Goal: Find specific page/section: Find specific page/section

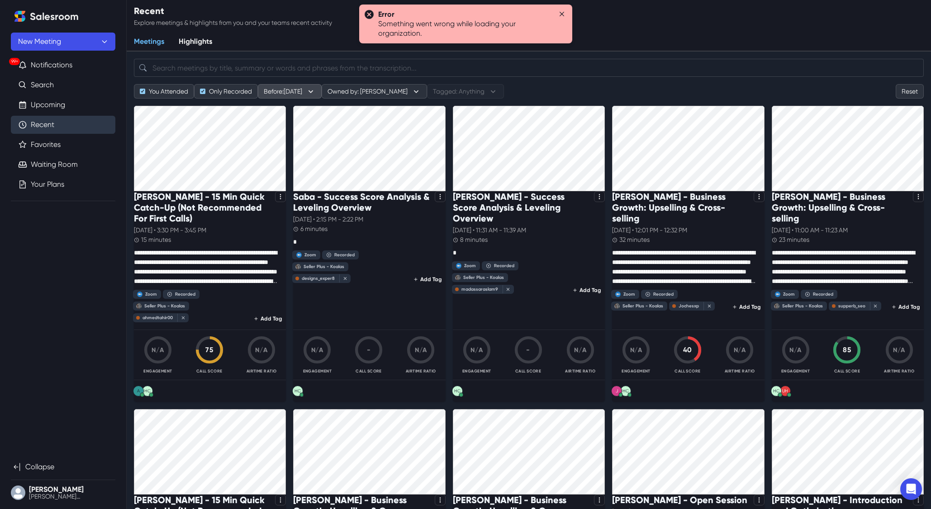
click at [316, 90] on icon "button" at bounding box center [311, 91] width 10 height 10
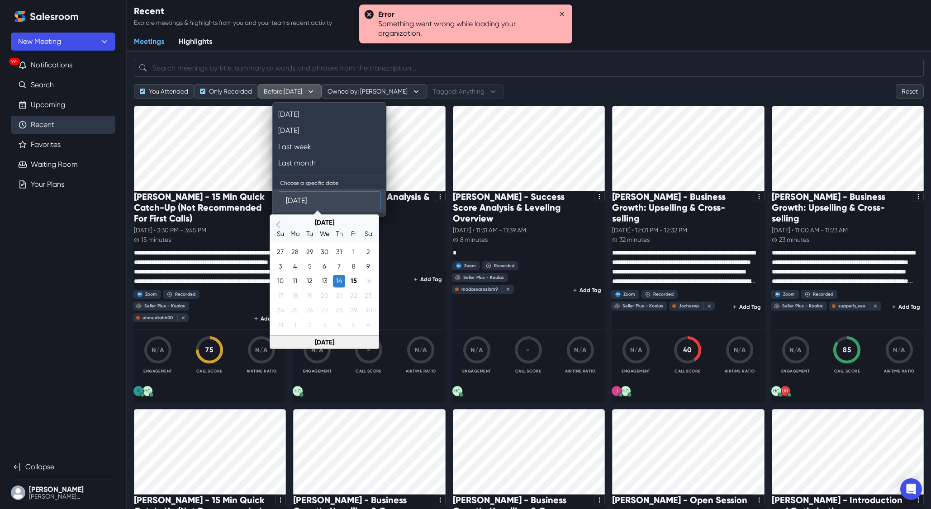
click at [308, 205] on input "[DATE]" at bounding box center [329, 200] width 87 height 17
click at [279, 227] on span "Previous Month" at bounding box center [279, 224] width 0 height 10
click at [296, 279] on div "14" at bounding box center [295, 281] width 12 height 12
type input "[DATE]"
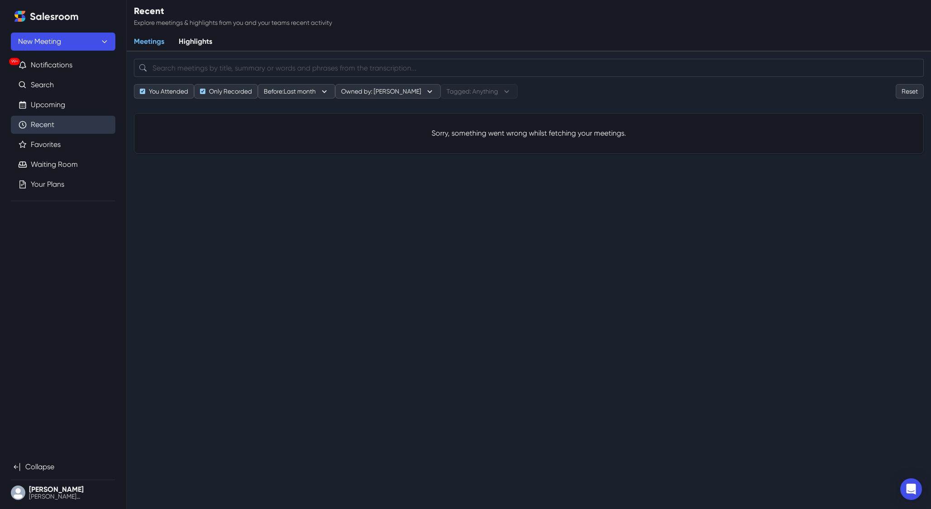
click at [169, 107] on div "Search meetings You Attended Only Recorded Before: Last month [DATE] [DATE] Las…" at bounding box center [529, 106] width 790 height 109
click at [32, 126] on link "Recent" at bounding box center [43, 124] width 24 height 11
click at [300, 94] on button "Before: [DATE]" at bounding box center [290, 91] width 64 height 14
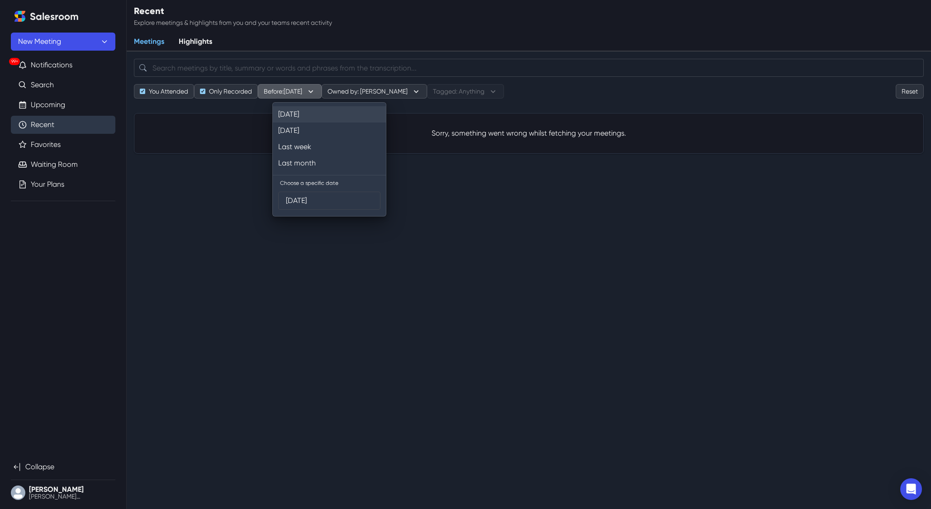
click at [296, 117] on button "[DATE]" at bounding box center [329, 114] width 113 height 16
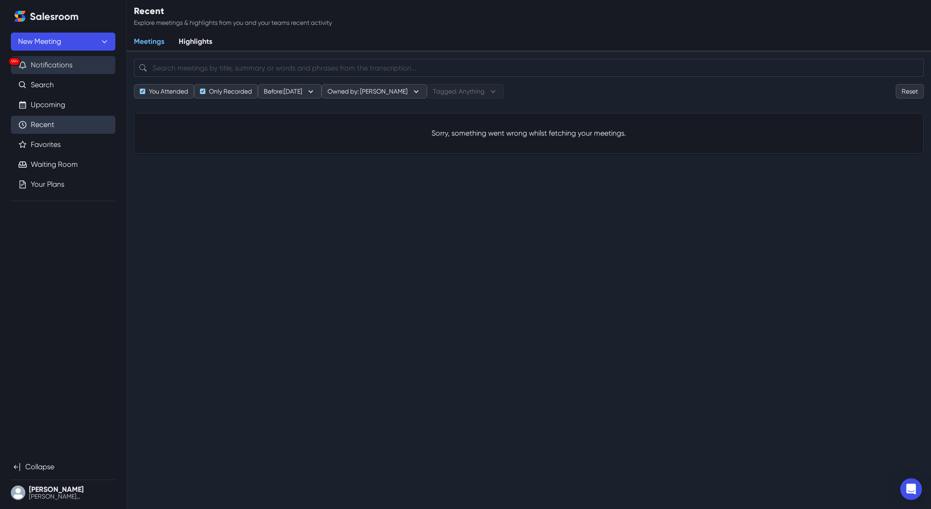
click at [42, 60] on button "99+ Notifications" at bounding box center [63, 65] width 105 height 18
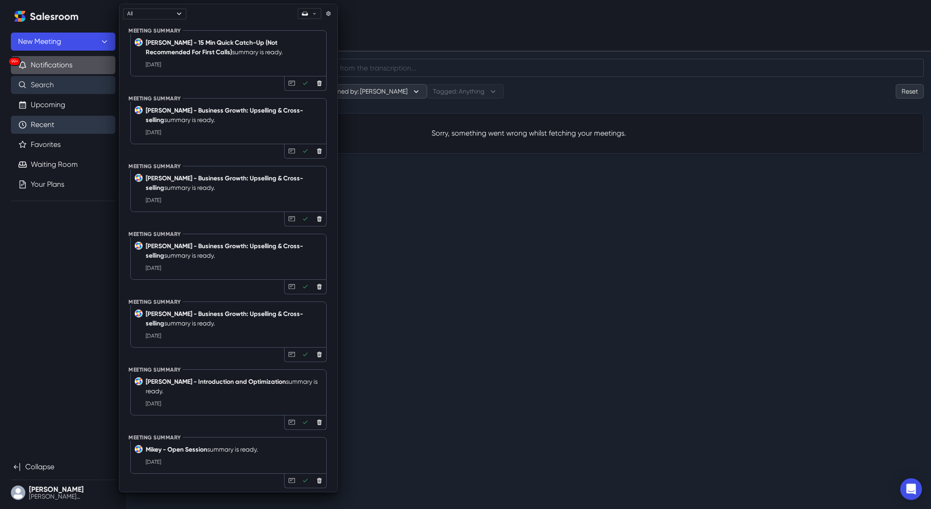
click at [48, 86] on link "Search" at bounding box center [42, 85] width 23 height 11
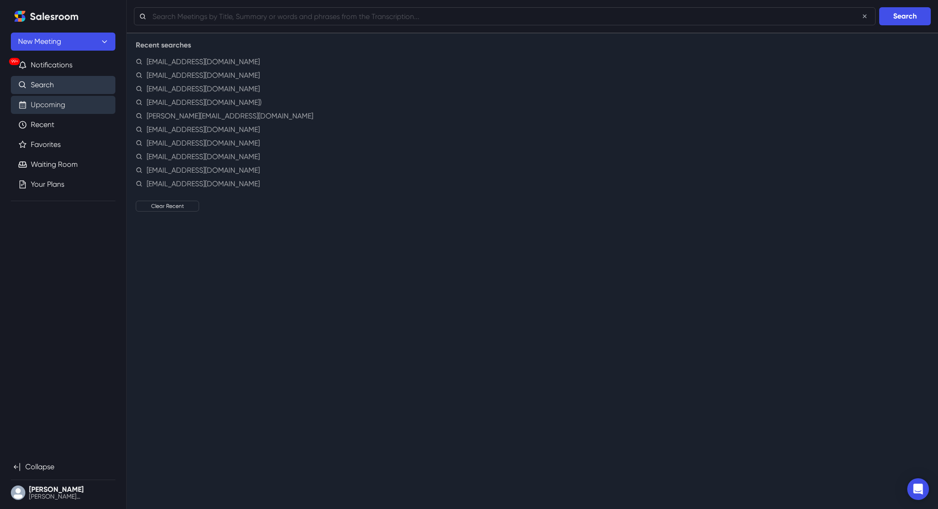
click at [47, 101] on link "Upcoming" at bounding box center [48, 105] width 34 height 11
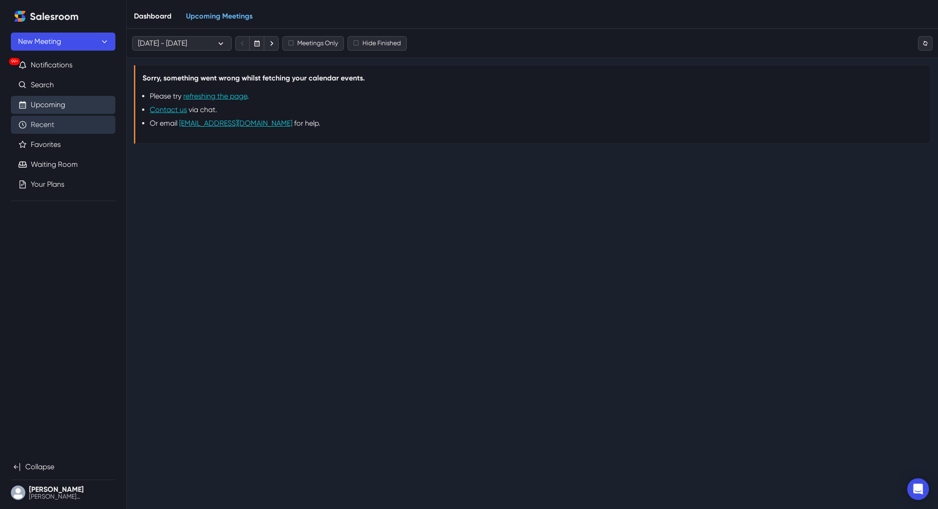
click at [54, 125] on link "Recent" at bounding box center [43, 124] width 24 height 11
